Goal: Navigation & Orientation: Find specific page/section

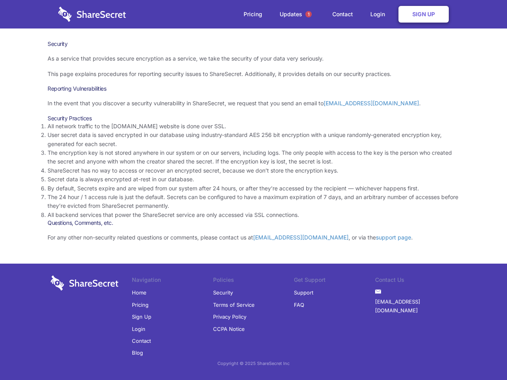
click at [253, 190] on li "By default, Secrets expire and are wiped from our system after 24 hours, or aft…" at bounding box center [253, 188] width 412 height 9
click at [308, 14] on span "1" at bounding box center [308, 14] width 6 height 6
